Goal: Find specific page/section: Find specific page/section

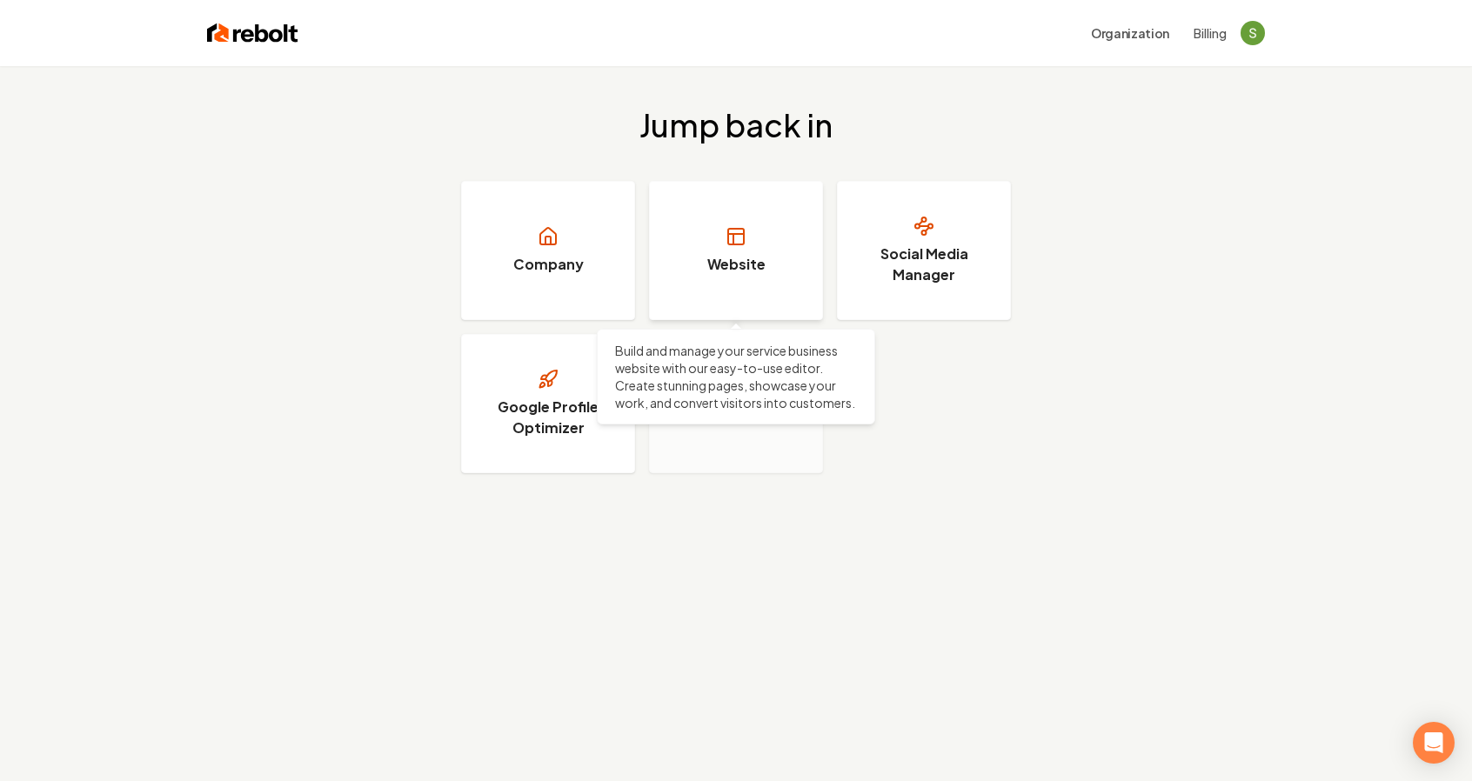
click at [705, 279] on link "Website" at bounding box center [736, 250] width 174 height 139
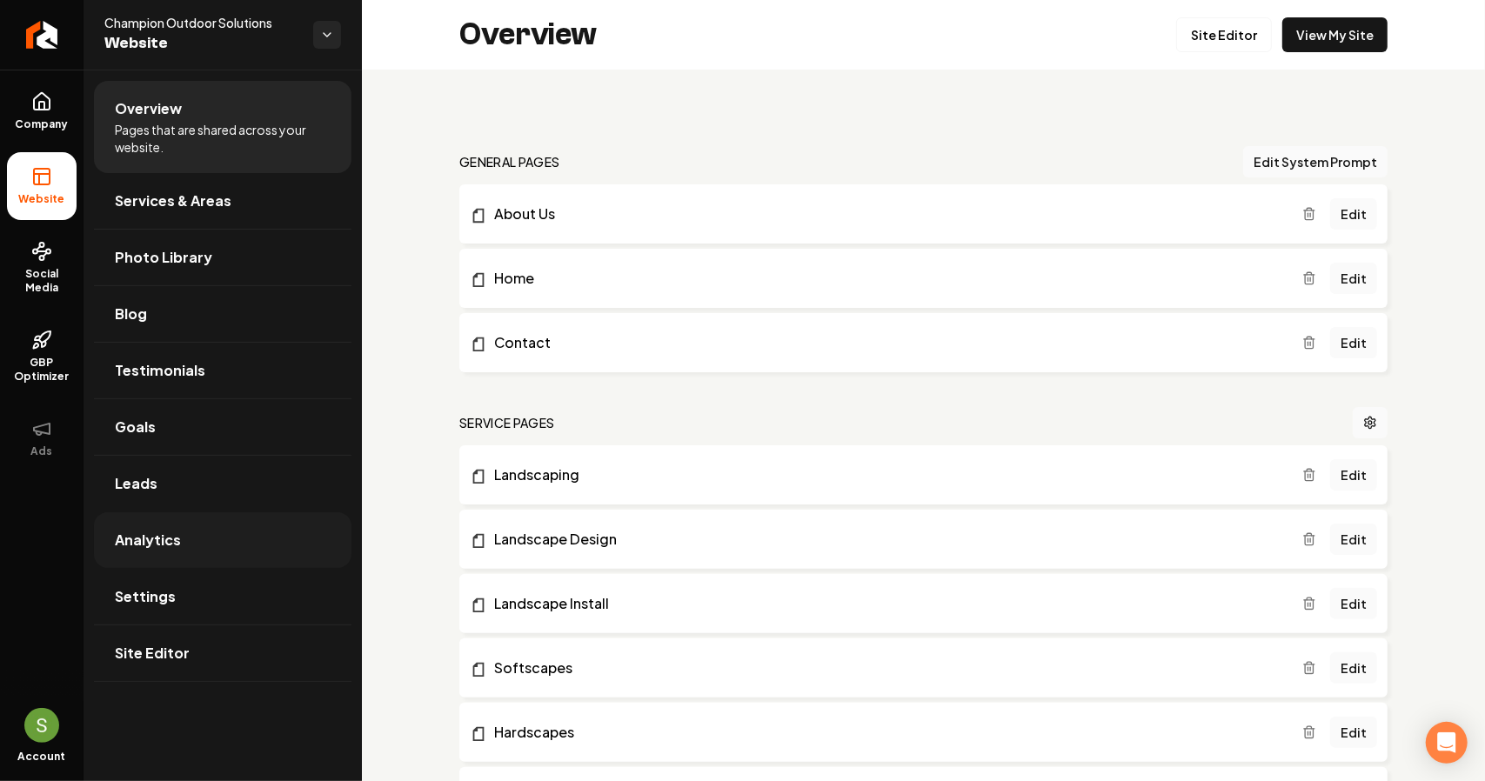
click at [167, 538] on span "Analytics" at bounding box center [148, 540] width 66 height 21
